Goal: Task Accomplishment & Management: Complete application form

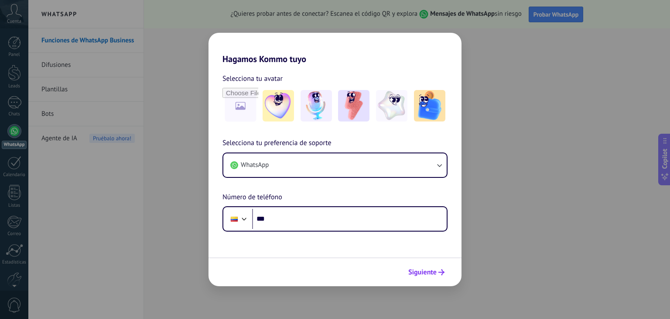
click at [431, 269] on span "Siguiente" at bounding box center [423, 272] width 28 height 6
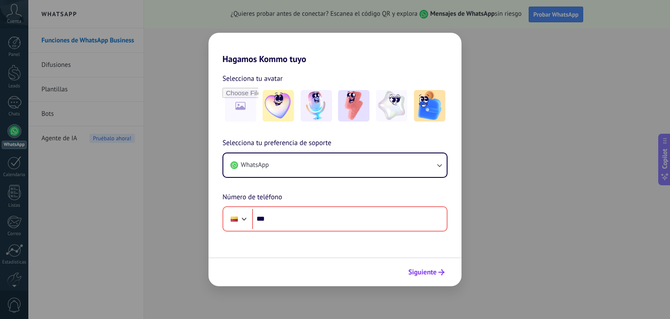
click at [431, 269] on span "Siguiente" at bounding box center [423, 272] width 28 height 6
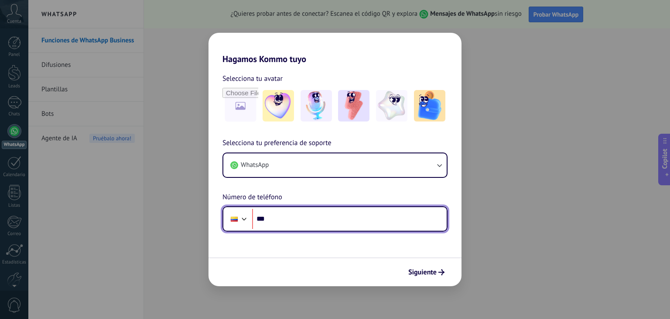
click at [297, 215] on input "***" at bounding box center [349, 219] width 195 height 20
type input "**********"
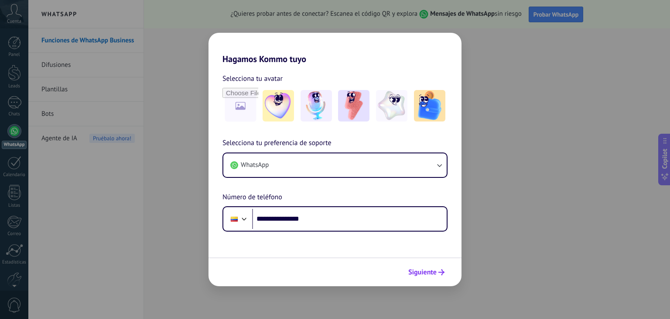
click at [428, 275] on span "Siguiente" at bounding box center [423, 272] width 28 height 6
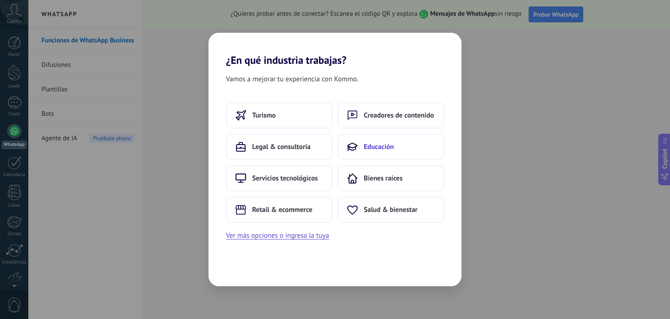
click at [368, 151] on span "Educación" at bounding box center [379, 146] width 30 height 9
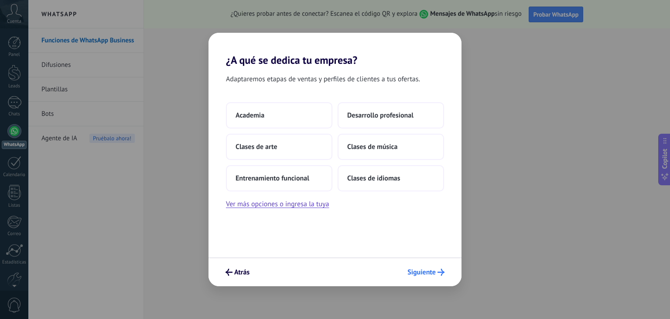
click at [424, 269] on span "Siguiente" at bounding box center [422, 272] width 28 height 6
click at [423, 275] on span "Siguiente" at bounding box center [422, 272] width 28 height 6
click at [286, 119] on button "Academia" at bounding box center [279, 115] width 107 height 26
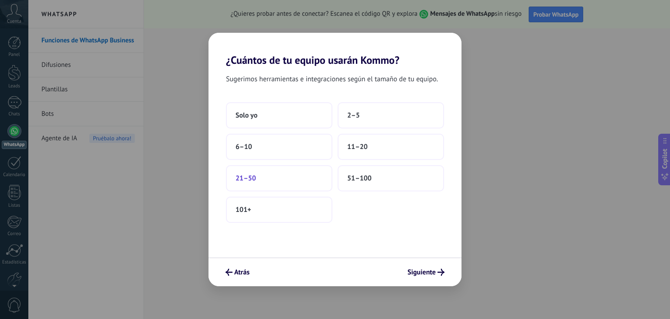
click at [278, 175] on button "21–50" at bounding box center [279, 178] width 107 height 26
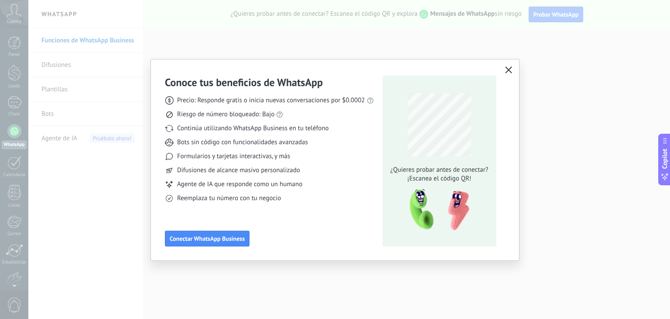
click at [507, 71] on use "button" at bounding box center [508, 69] width 7 height 7
